Goal: Task Accomplishment & Management: Complete application form

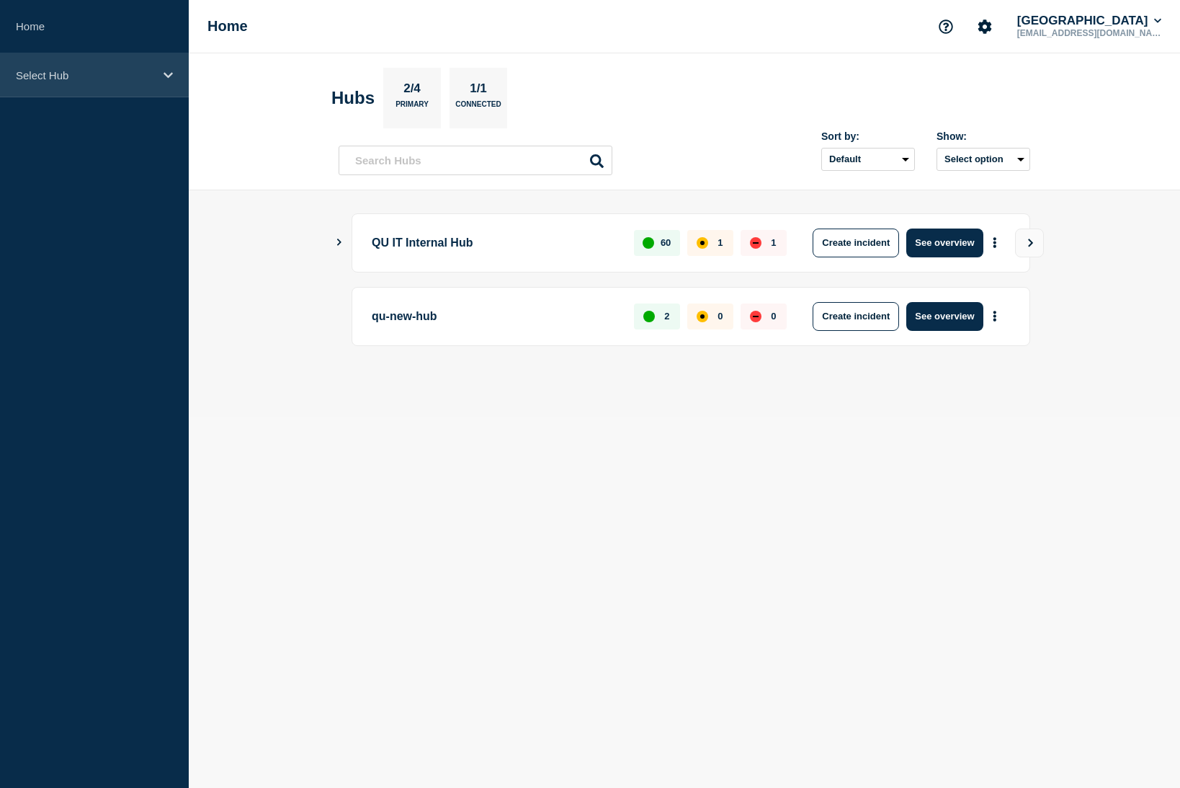
click at [53, 81] on p "Select Hub" at bounding box center [85, 75] width 138 height 12
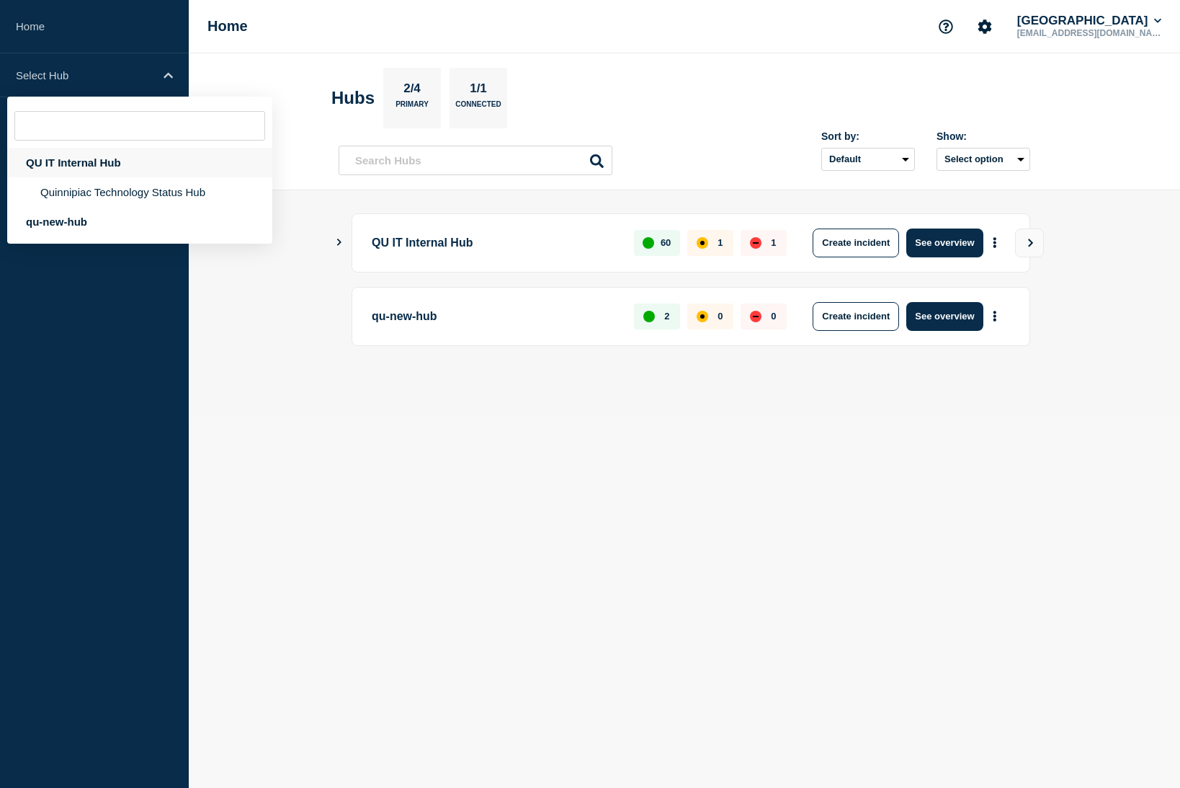
click at [76, 166] on div "QU IT Internal Hub" at bounding box center [139, 163] width 265 height 30
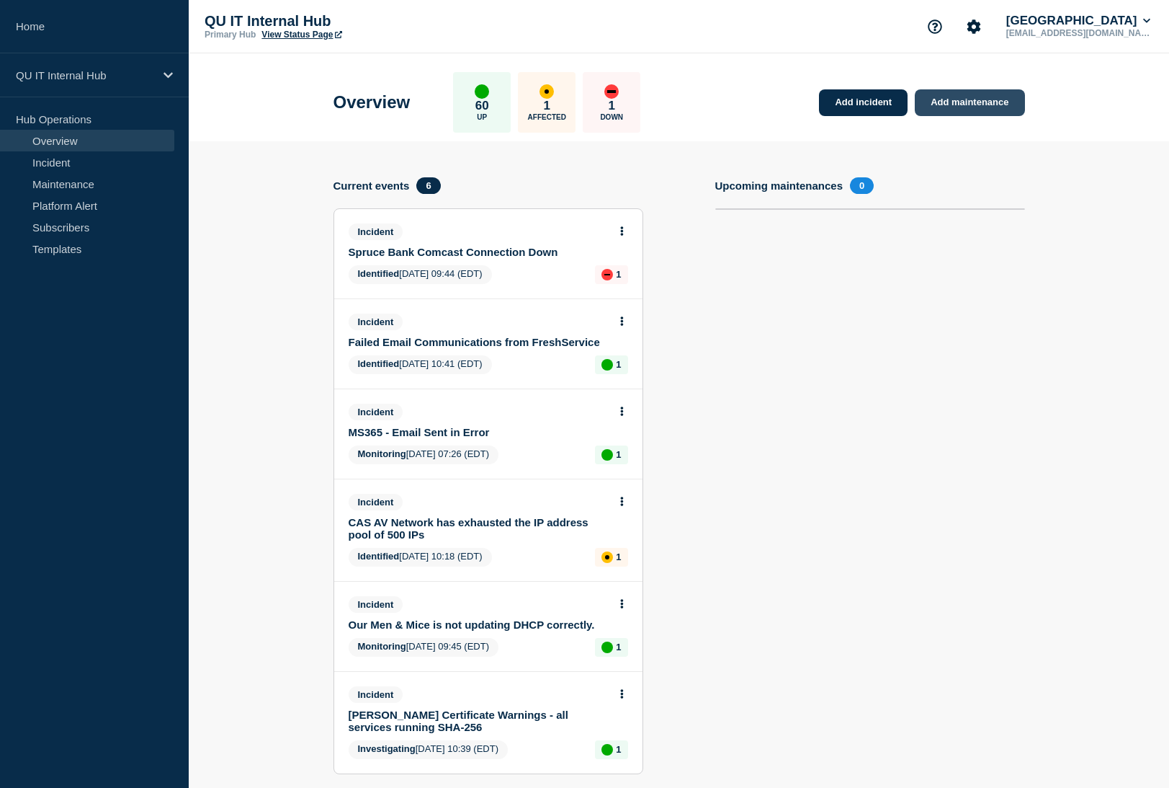
click at [968, 100] on link "Add maintenance" at bounding box center [970, 102] width 110 height 27
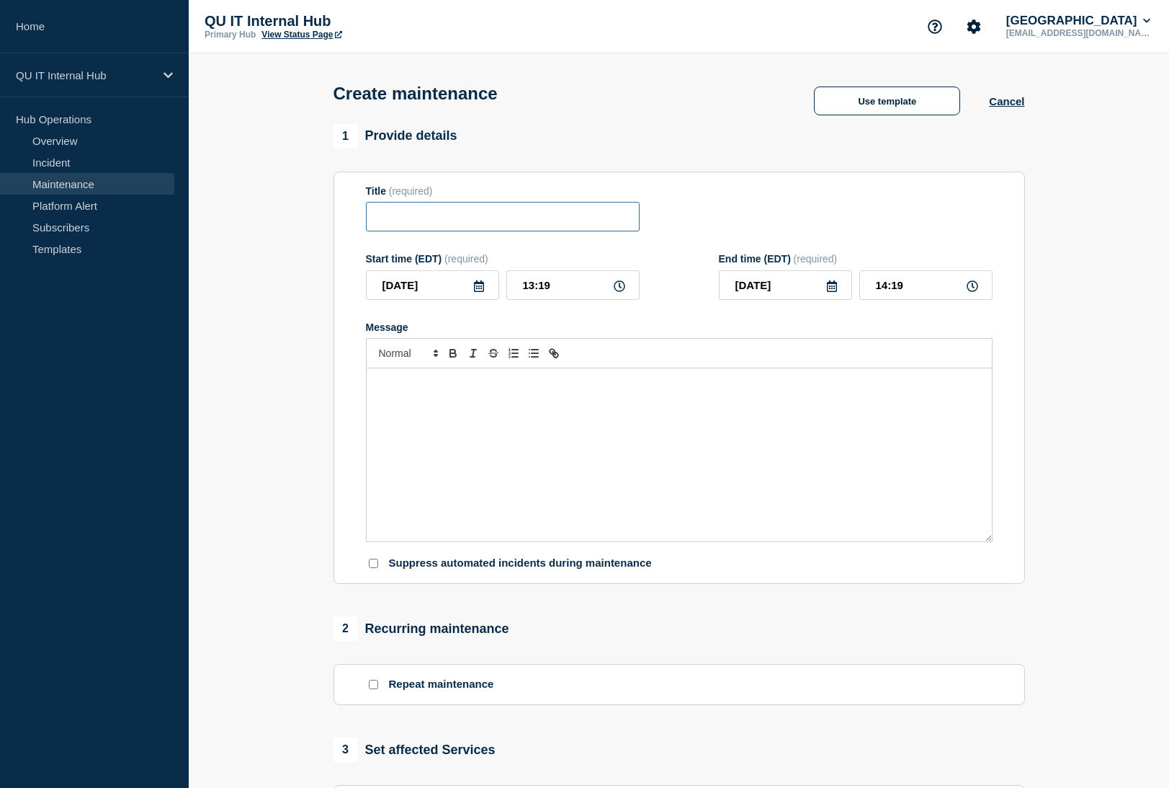
click at [393, 220] on input "Title" at bounding box center [503, 217] width 274 height 30
type input "AutoMox - ITS Pilot - Policies Implemented"
click at [463, 438] on div "Message" at bounding box center [679, 454] width 625 height 173
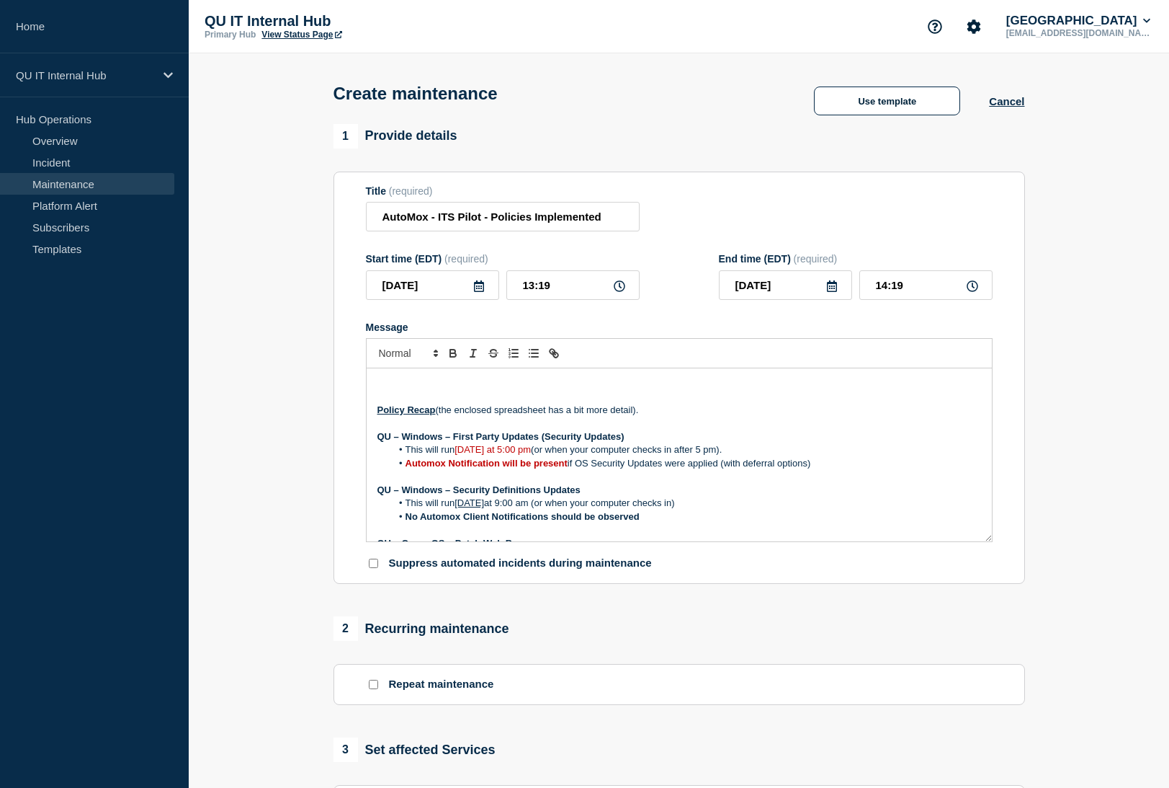
click at [391, 383] on p "Message" at bounding box center [680, 383] width 604 height 13
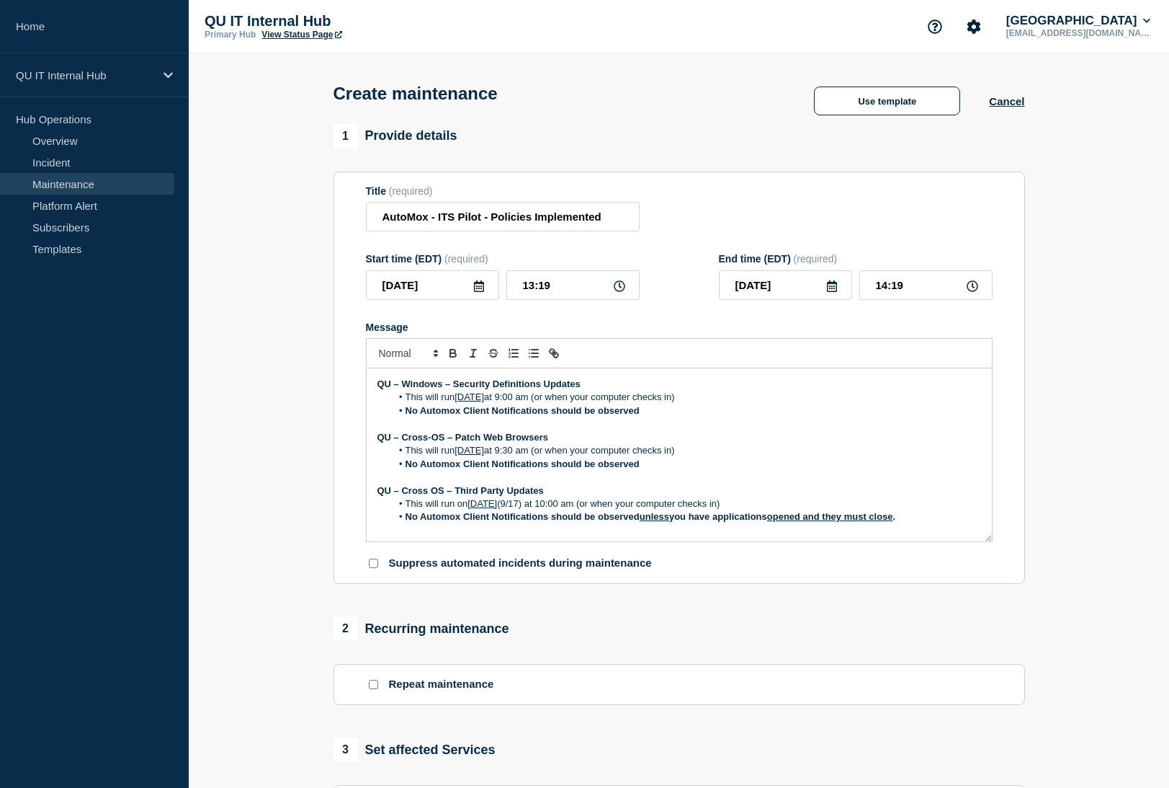
scroll to position [203, 0]
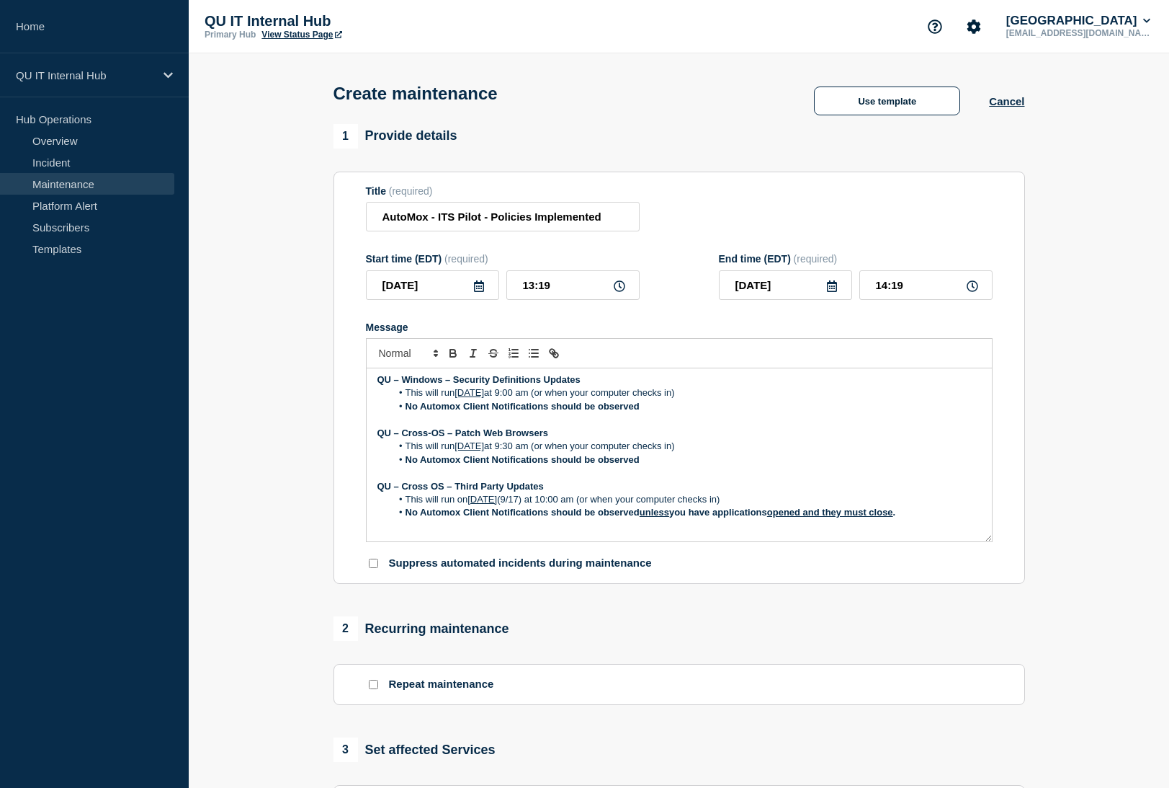
click at [535, 538] on div "Hello All, As discussed, AutoMox patch policies have been applied to various IT…" at bounding box center [679, 454] width 625 height 173
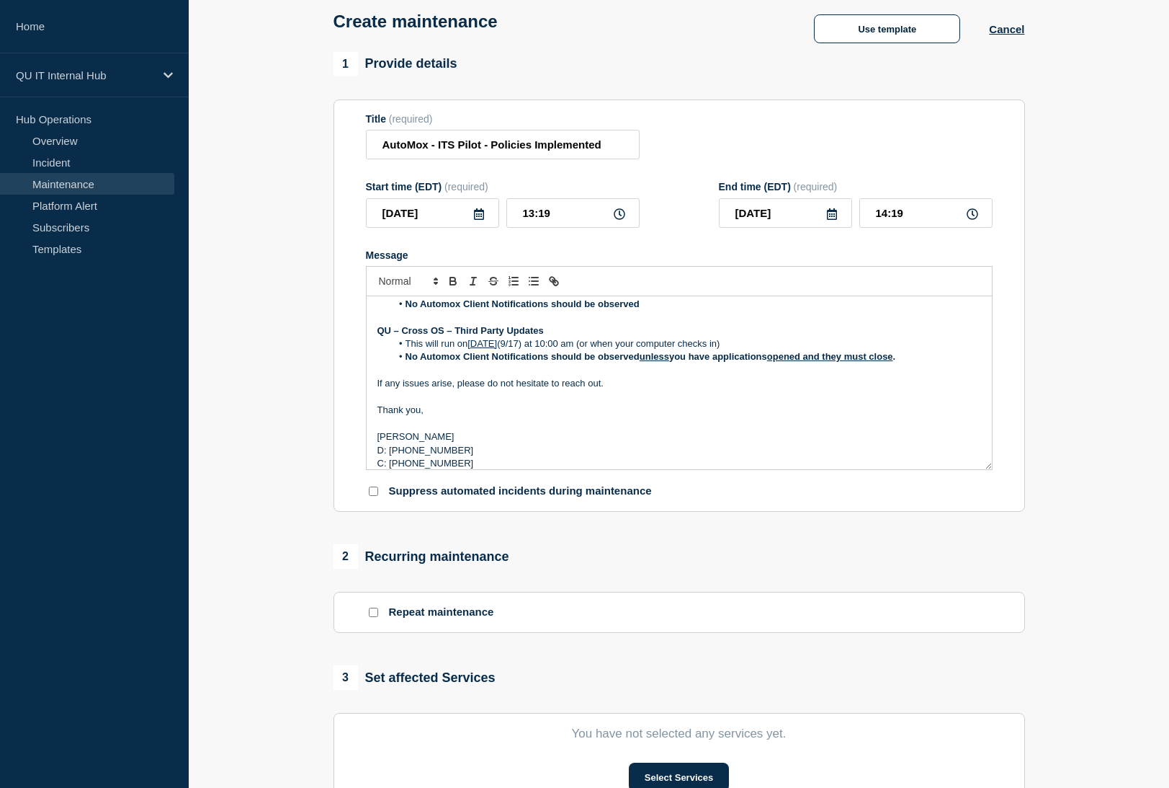
scroll to position [360, 0]
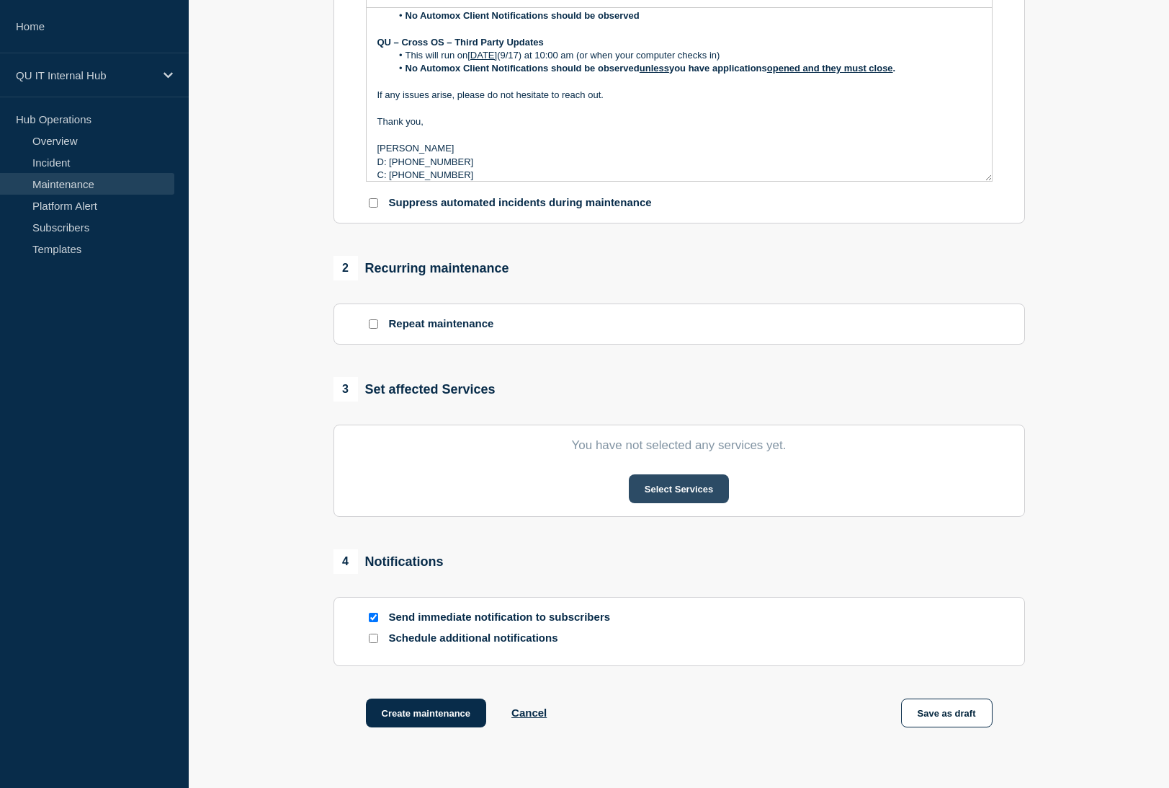
click at [682, 491] on button "Select Services" at bounding box center [679, 488] width 100 height 29
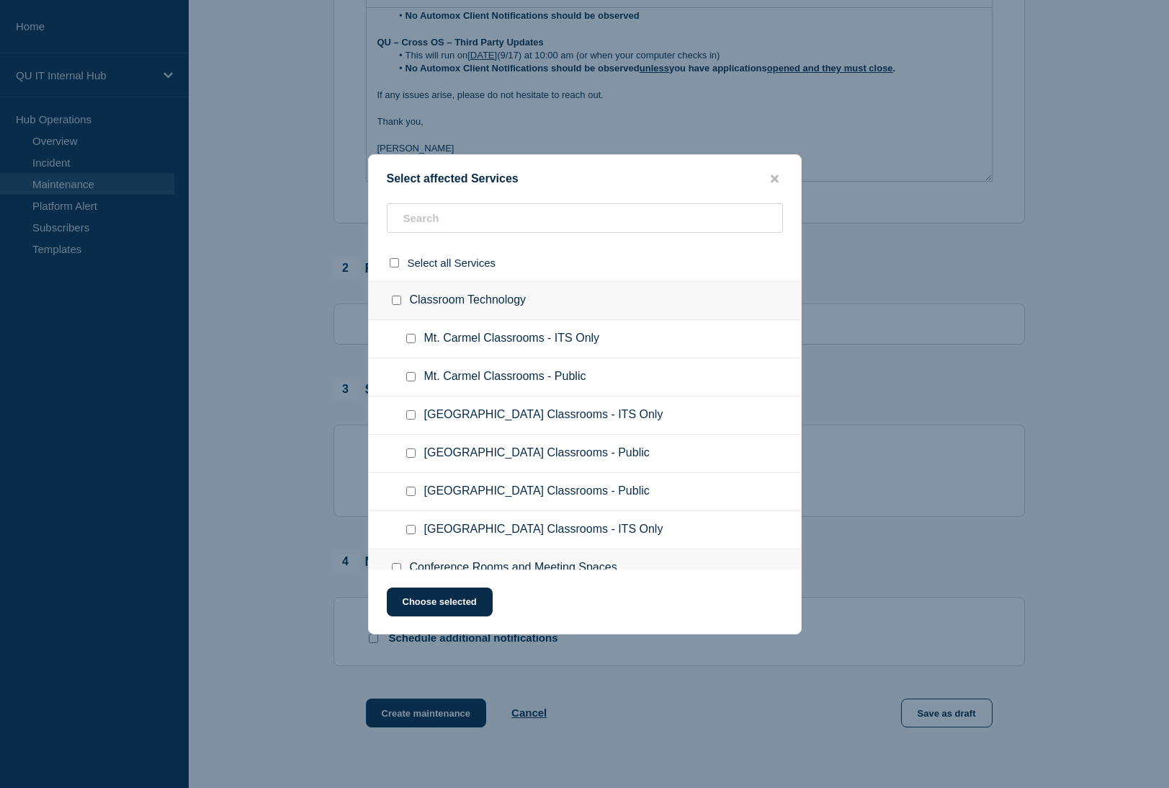
click at [544, 357] on ul "Mt. Carmel Classrooms - ITS Only" at bounding box center [585, 339] width 432 height 38
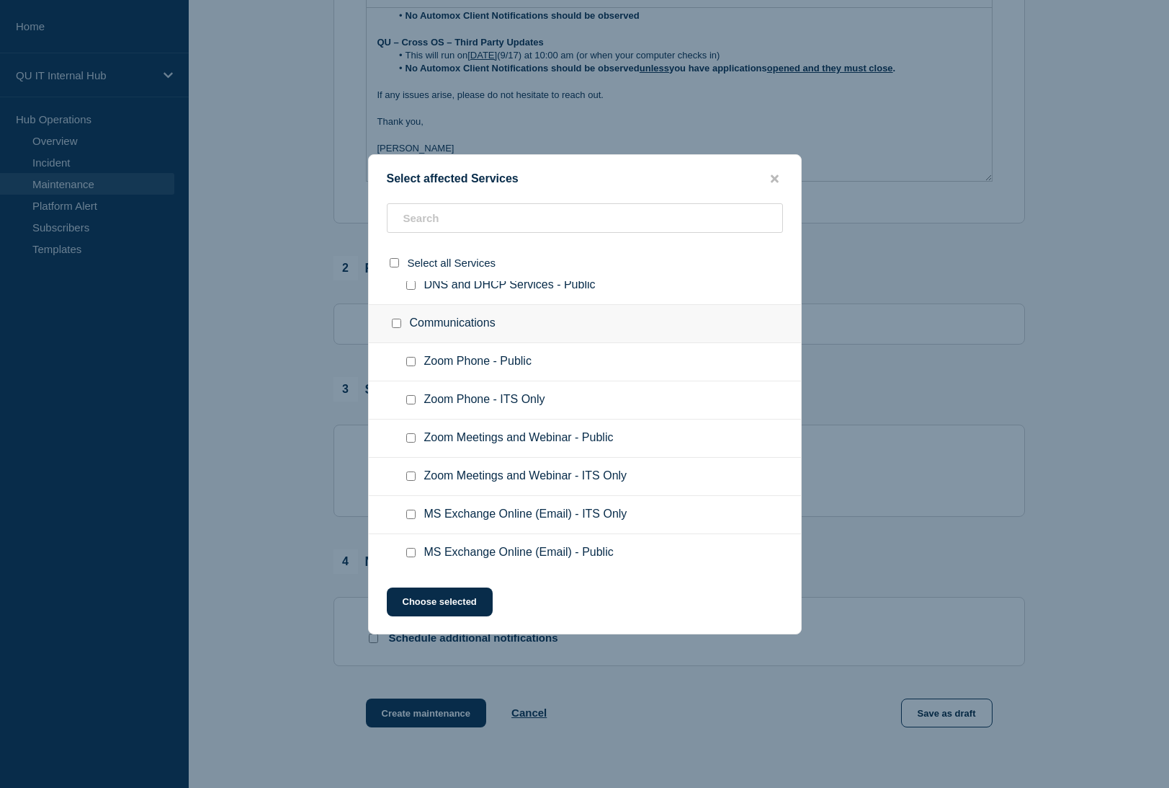
scroll to position [2386, 0]
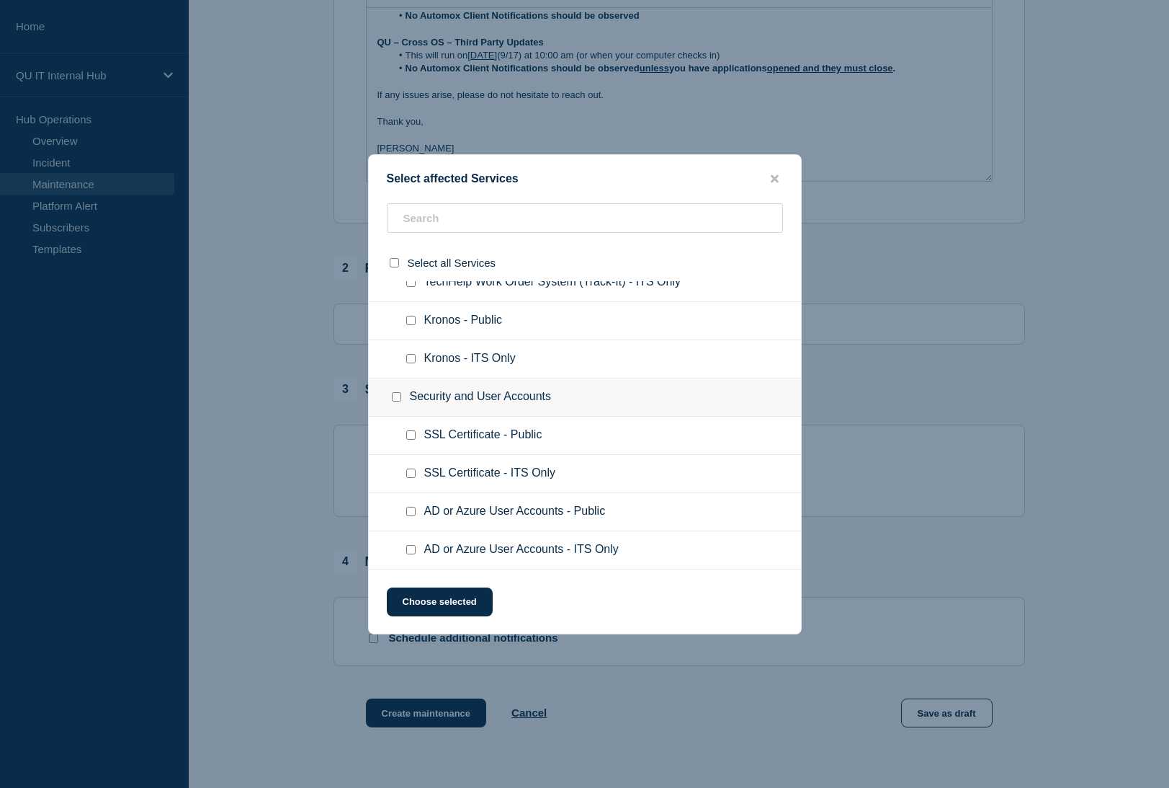
click at [448, 558] on ul "AD or Azure User Accounts - ITS Only" at bounding box center [585, 550] width 432 height 38
click at [413, 553] on input "AD or Azure User Accounts - ITS Only checkbox" at bounding box center [410, 549] width 9 height 9
checkbox input "true"
drag, startPoint x: 434, startPoint y: 601, endPoint x: 465, endPoint y: 615, distance: 33.2
click at [435, 601] on button "Choose selected" at bounding box center [440, 601] width 106 height 29
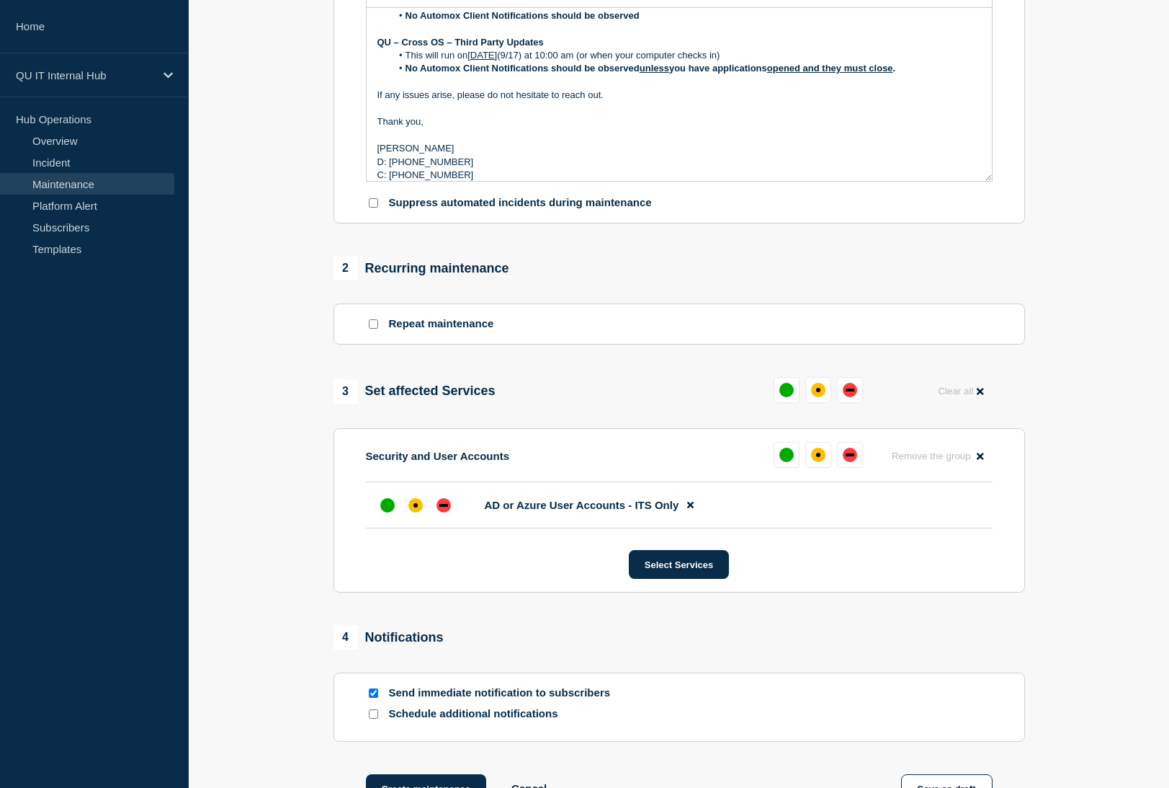
scroll to position [545, 0]
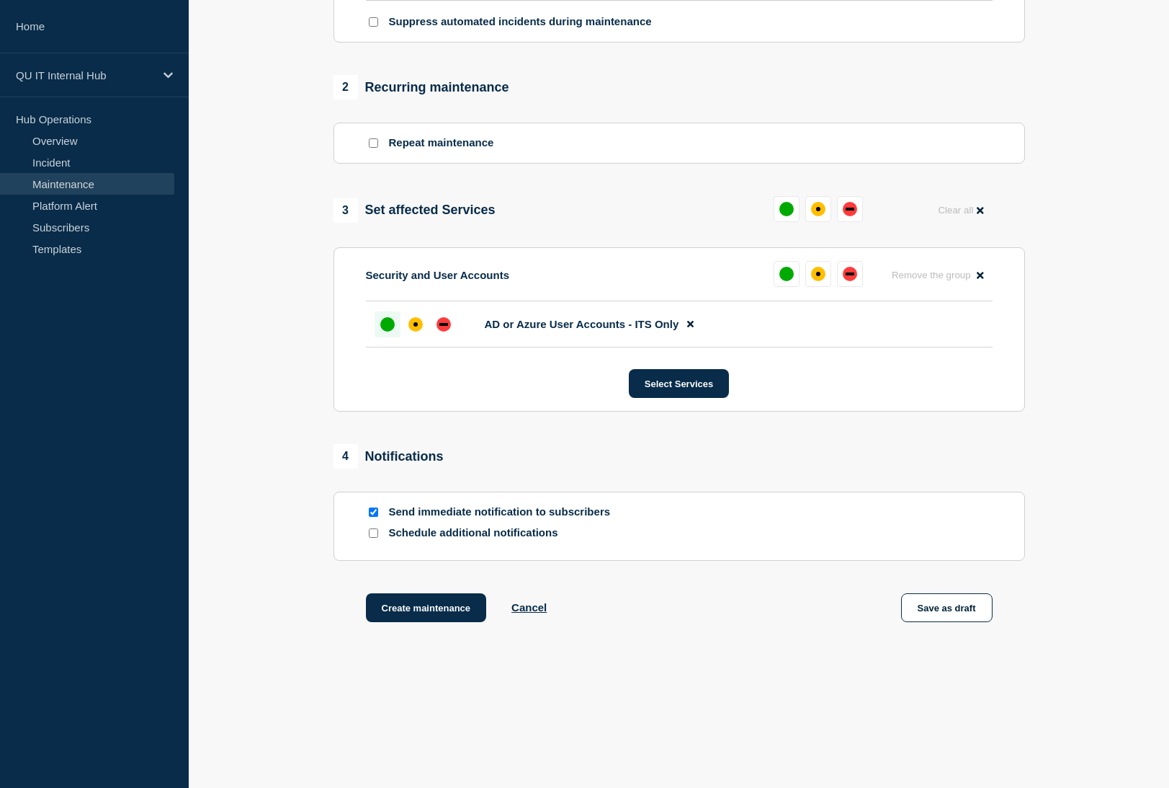
click at [385, 324] on div "up" at bounding box center [387, 324] width 14 height 14
click at [422, 606] on button "Create maintenance" at bounding box center [426, 607] width 121 height 29
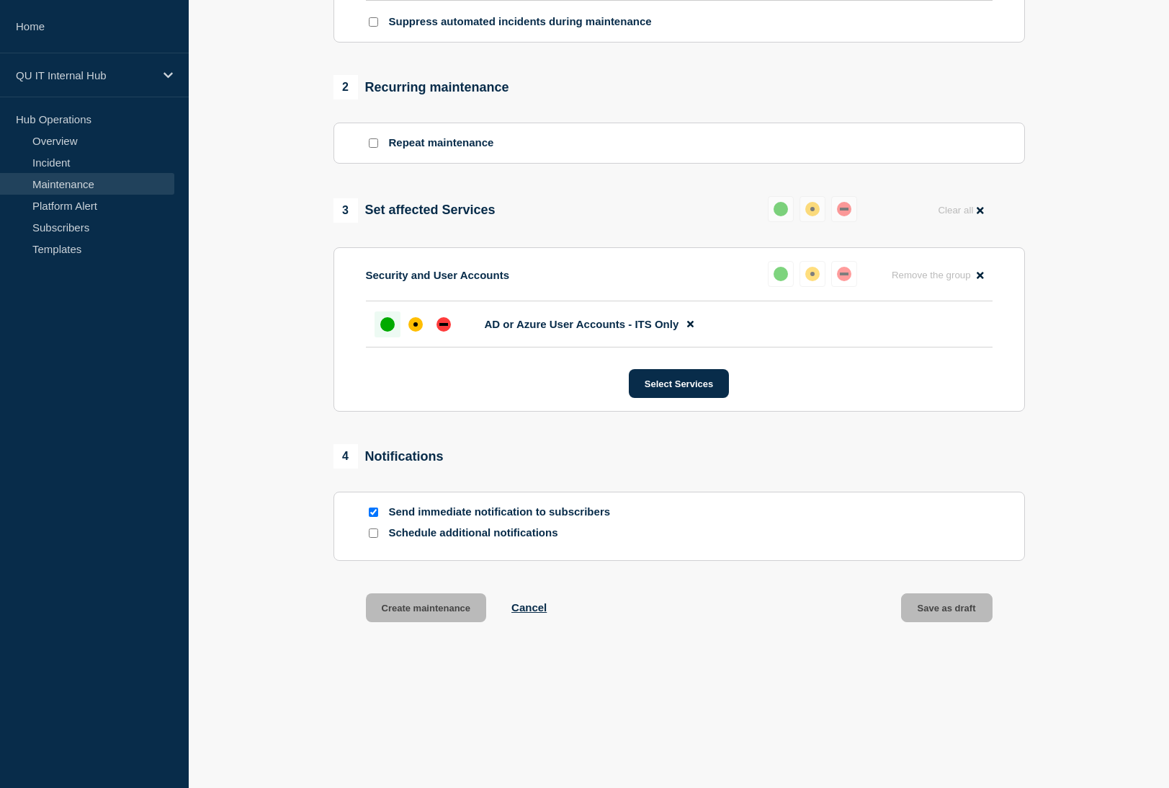
scroll to position [576, 0]
